Goal: Find specific page/section: Find specific page/section

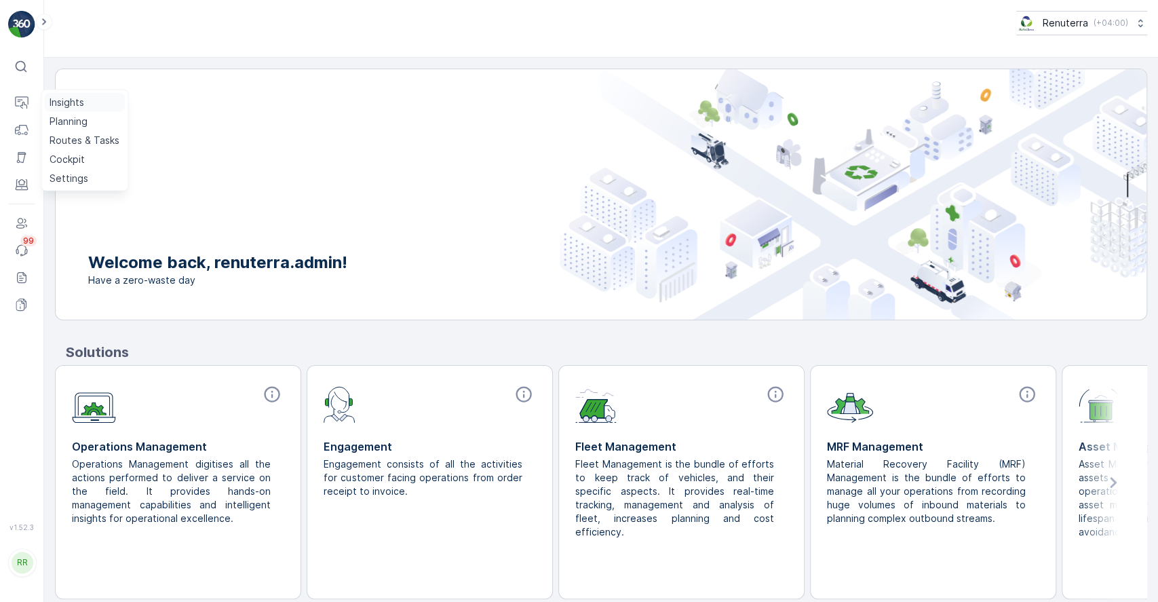
click at [58, 100] on p "Insights" at bounding box center [67, 103] width 35 height 14
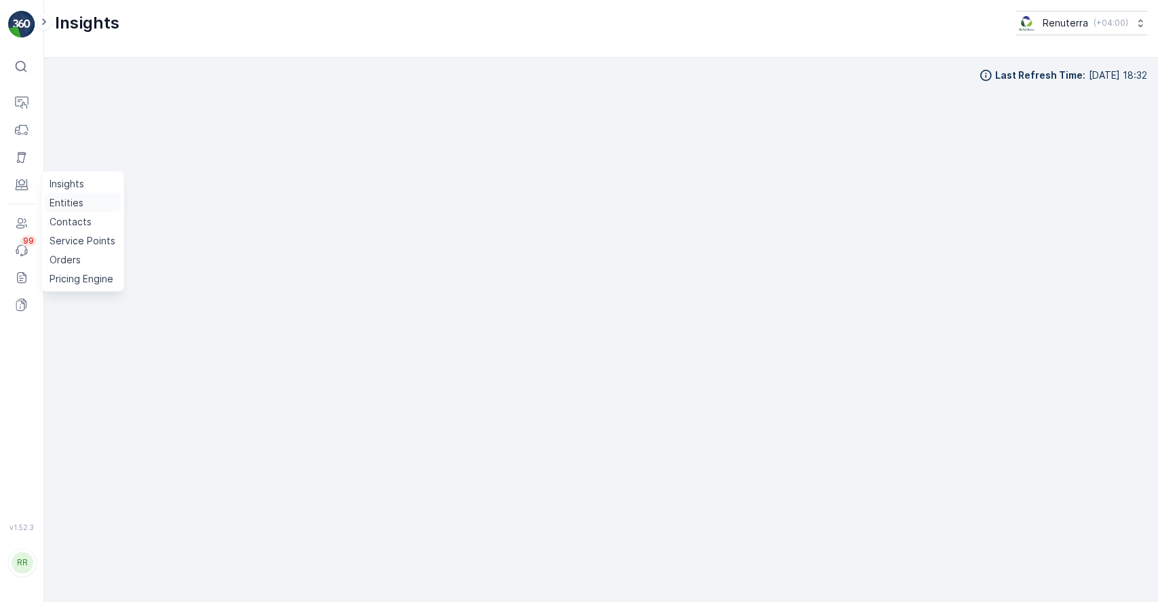
click at [77, 197] on p "Entities" at bounding box center [67, 203] width 34 height 14
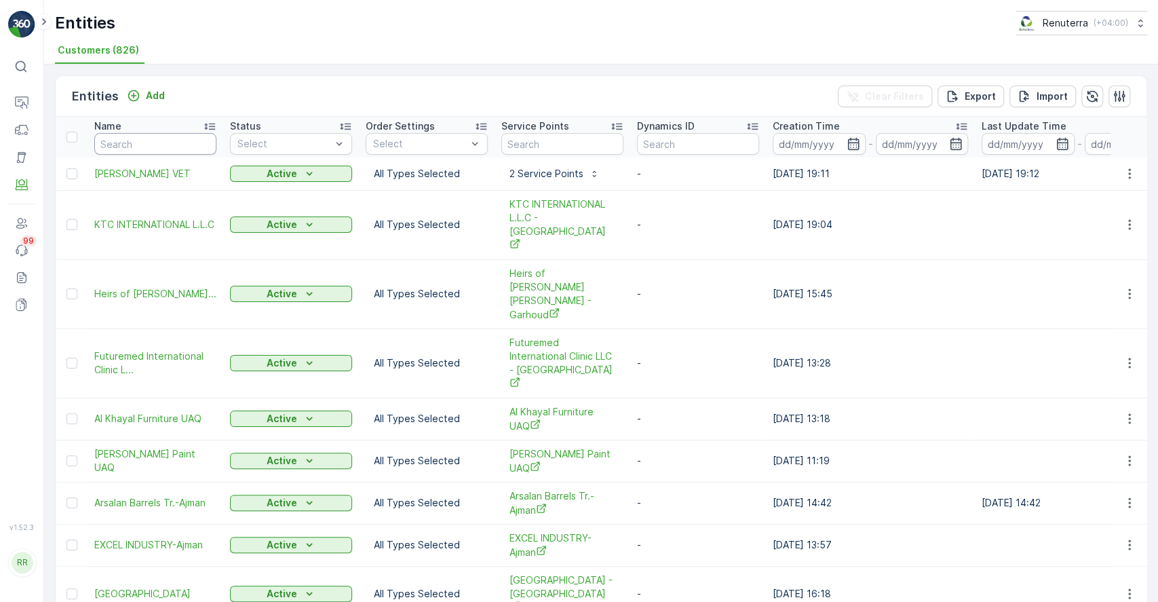
click at [163, 144] on input "text" at bounding box center [155, 144] width 122 height 22
paste input "SIKA UAE LLC"
type input "SIKA UAE LLC"
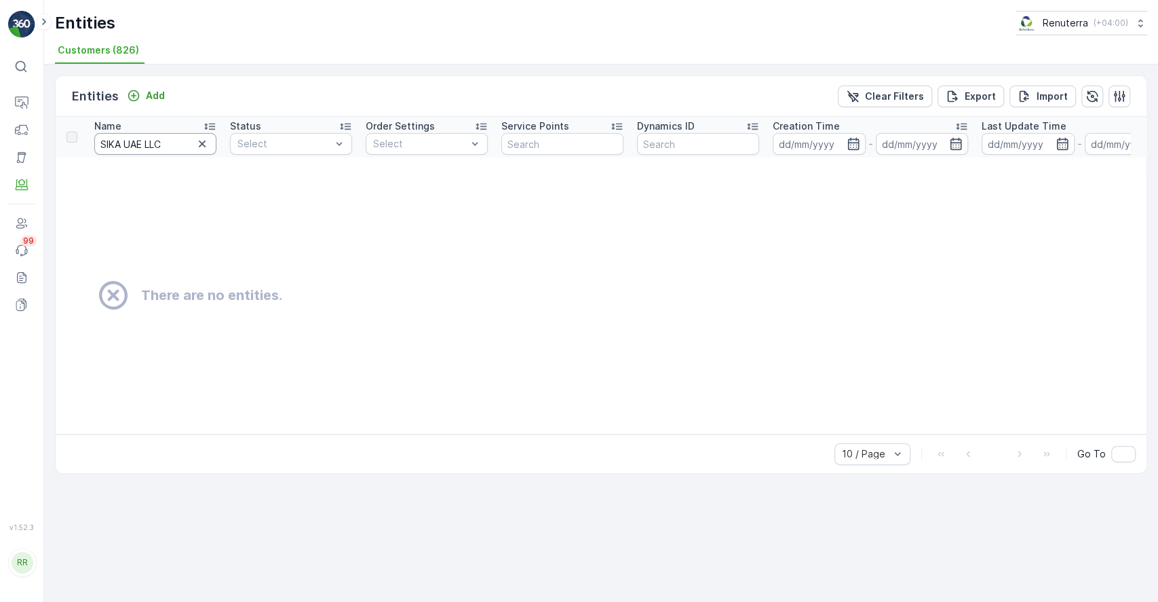
click at [175, 145] on input "SIKA UAE LLC" at bounding box center [155, 144] width 122 height 22
type input "SIKA UAE L"
click at [183, 143] on input "SIKA UAE L" at bounding box center [155, 144] width 122 height 22
type input "SIKA UAE"
click at [200, 144] on icon "button" at bounding box center [202, 143] width 7 height 7
